Goal: Task Accomplishment & Management: Use online tool/utility

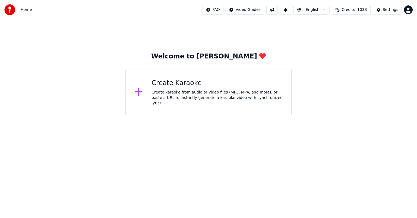
click at [173, 88] on div "Create Karaoke" at bounding box center [217, 83] width 131 height 9
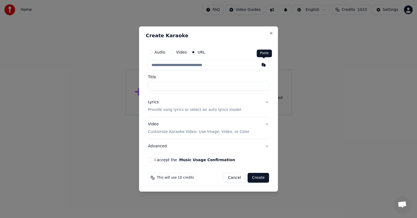
click at [265, 64] on button "button" at bounding box center [263, 65] width 11 height 10
type input "**********"
click at [148, 159] on button "I accept the Music Usage Confirmation" at bounding box center [150, 160] width 4 height 4
click at [257, 177] on button "Create" at bounding box center [258, 178] width 21 height 10
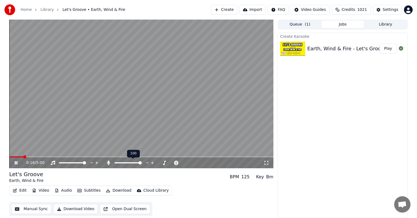
click at [142, 164] on span at bounding box center [140, 162] width 3 height 3
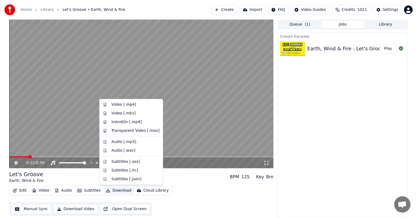
click at [114, 191] on button "Download" at bounding box center [119, 191] width 30 height 8
click at [132, 143] on div "Audio [.mp3]" at bounding box center [124, 141] width 25 height 5
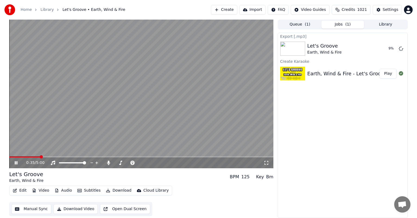
click at [16, 162] on icon at bounding box center [20, 163] width 13 height 4
click at [386, 48] on button "Show" at bounding box center [387, 49] width 20 height 10
click at [402, 23] on button "Library" at bounding box center [385, 25] width 43 height 8
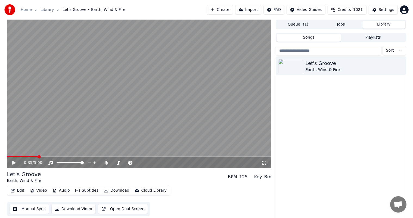
click at [401, 26] on button "Library" at bounding box center [383, 25] width 43 height 8
click at [384, 24] on button "Library" at bounding box center [383, 25] width 43 height 8
click at [398, 65] on icon "button" at bounding box center [400, 66] width 5 height 4
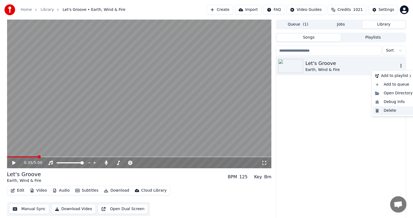
click at [387, 112] on div "Delete" at bounding box center [394, 110] width 42 height 9
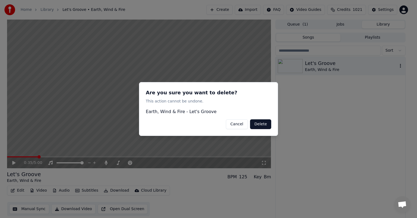
click at [264, 125] on button "Delete" at bounding box center [260, 124] width 21 height 10
